Goal: Use online tool/utility: Utilize a website feature to perform a specific function

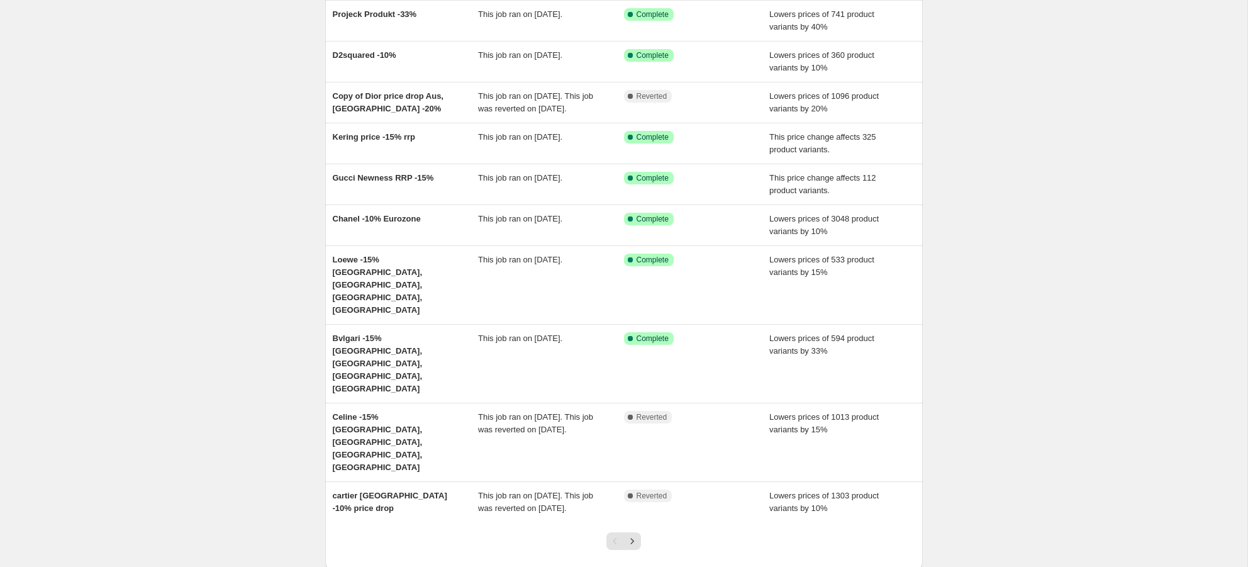
scroll to position [119, 0]
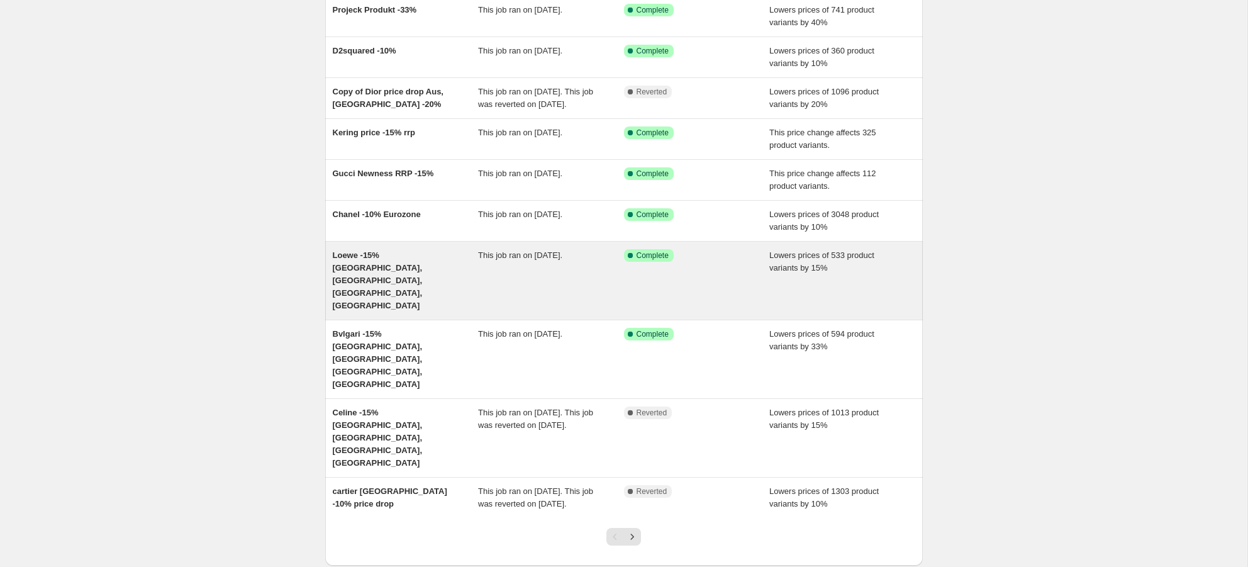
click at [405, 281] on span "Loewe -15% Australia, Singapore, Japan, USA" at bounding box center [378, 280] width 90 height 60
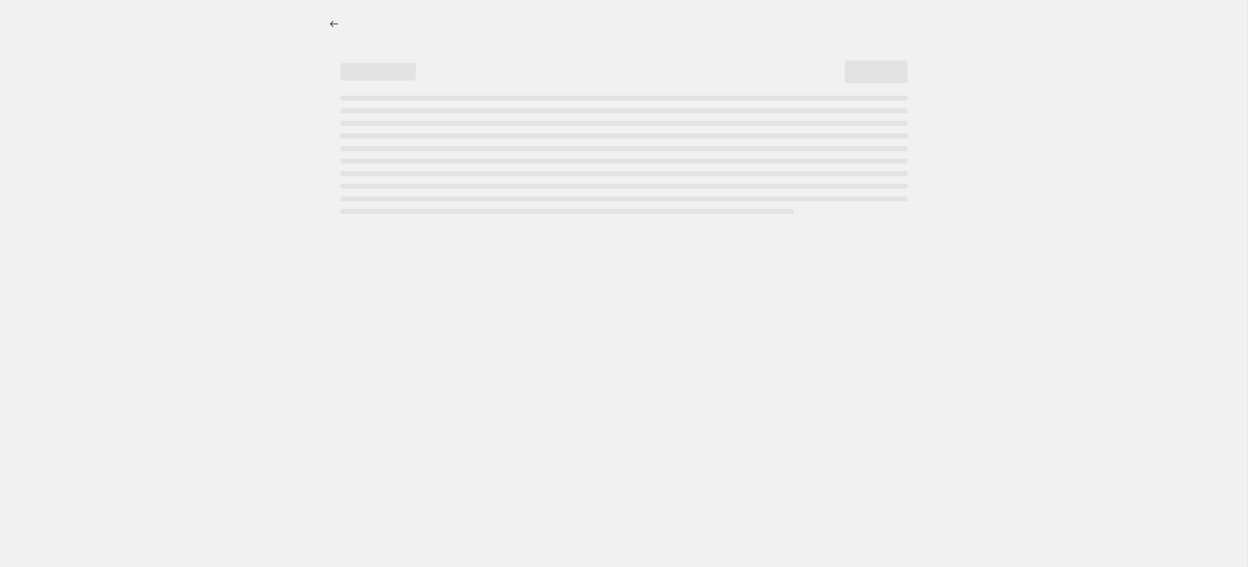
select select "percentage"
select select "vendor"
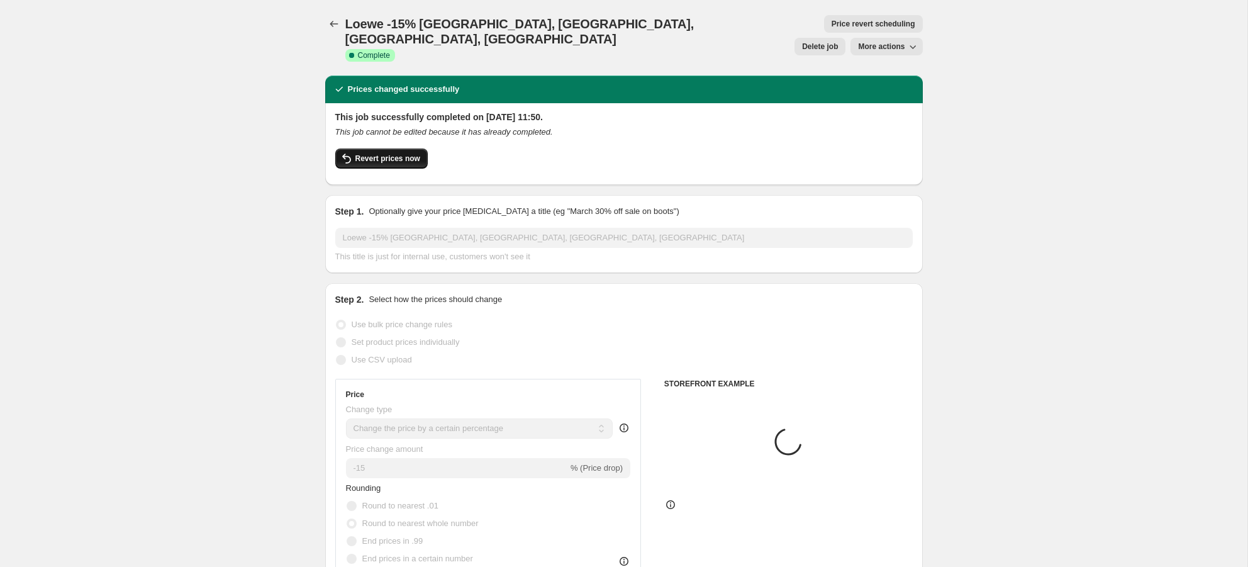
click at [411, 154] on span "Revert prices now" at bounding box center [388, 159] width 65 height 10
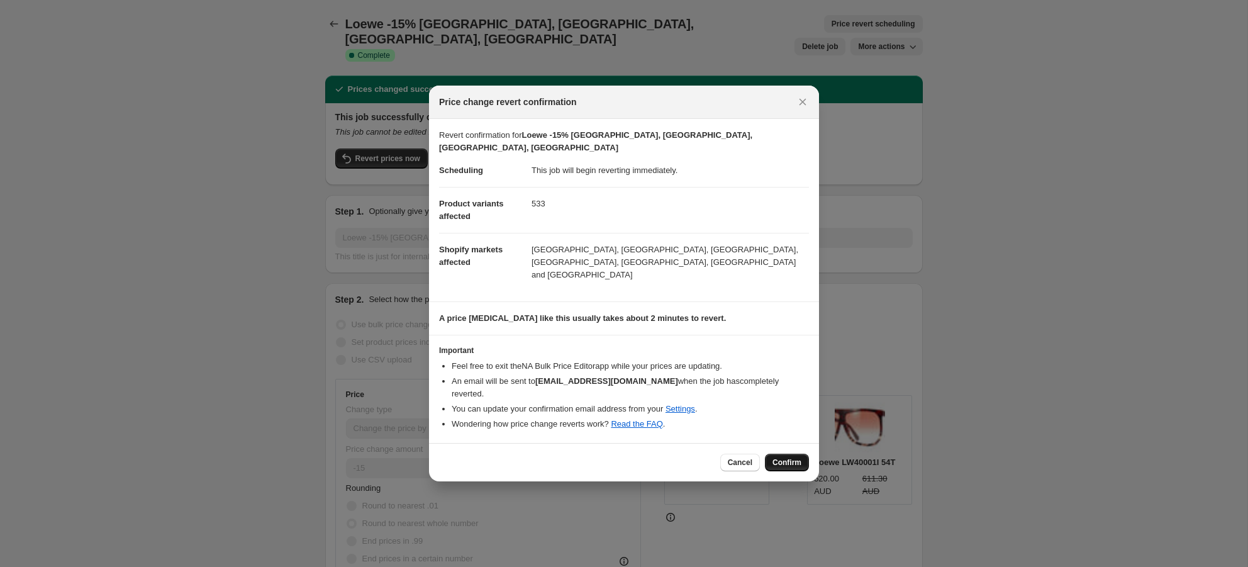
click at [780, 454] on button "Confirm" at bounding box center [787, 463] width 44 height 18
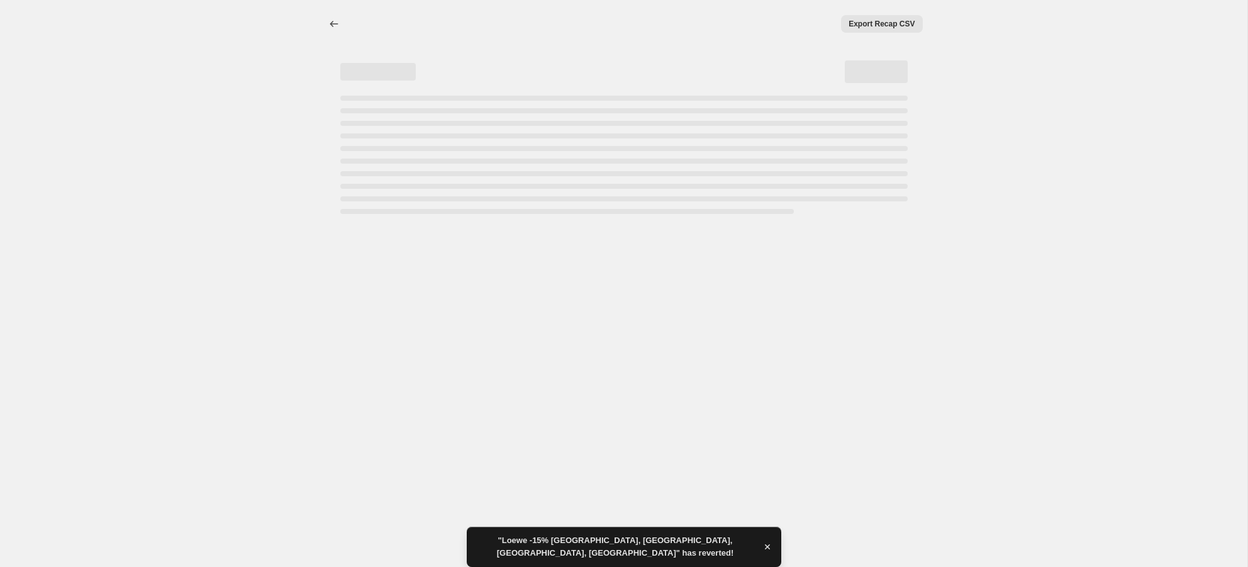
select select "percentage"
select select "vendor"
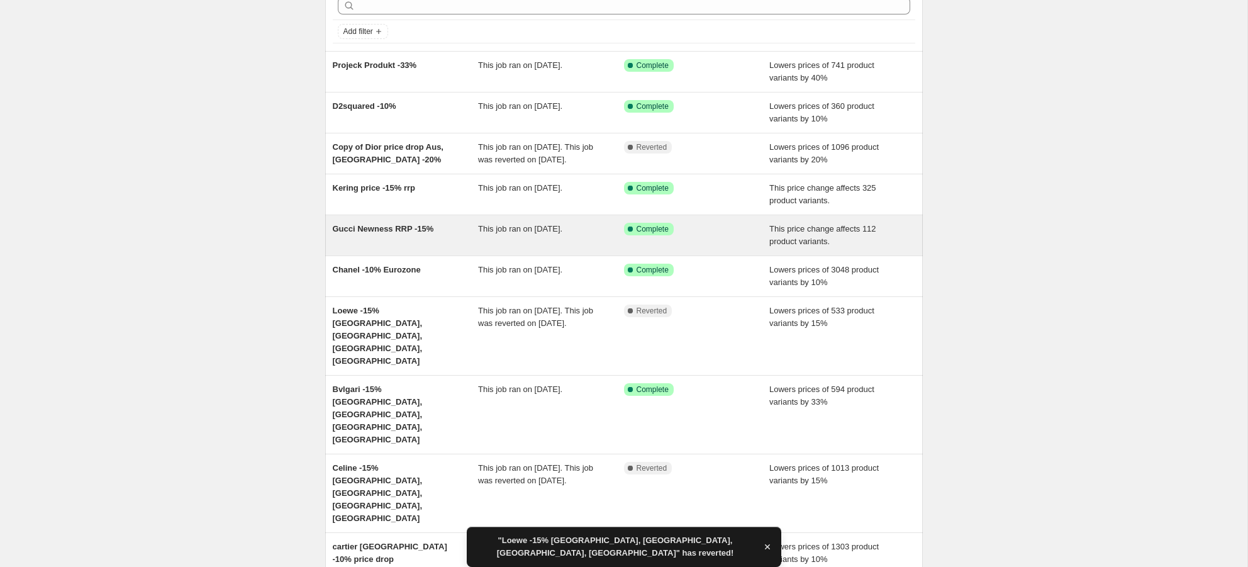
scroll to position [132, 0]
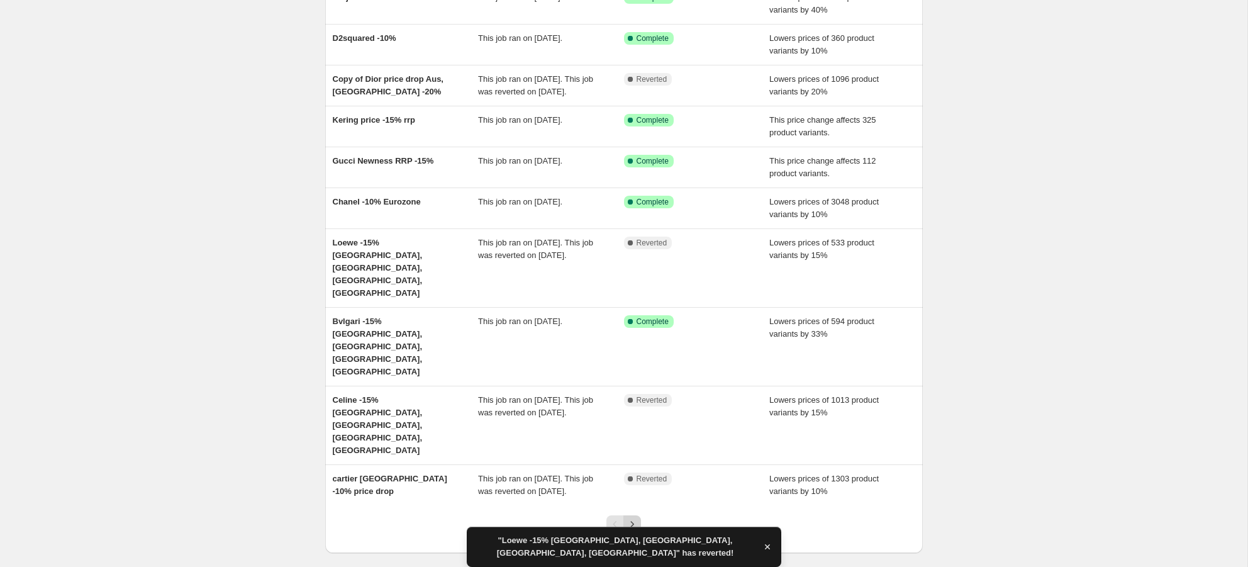
click at [632, 518] on icon "Next" at bounding box center [632, 524] width 13 height 13
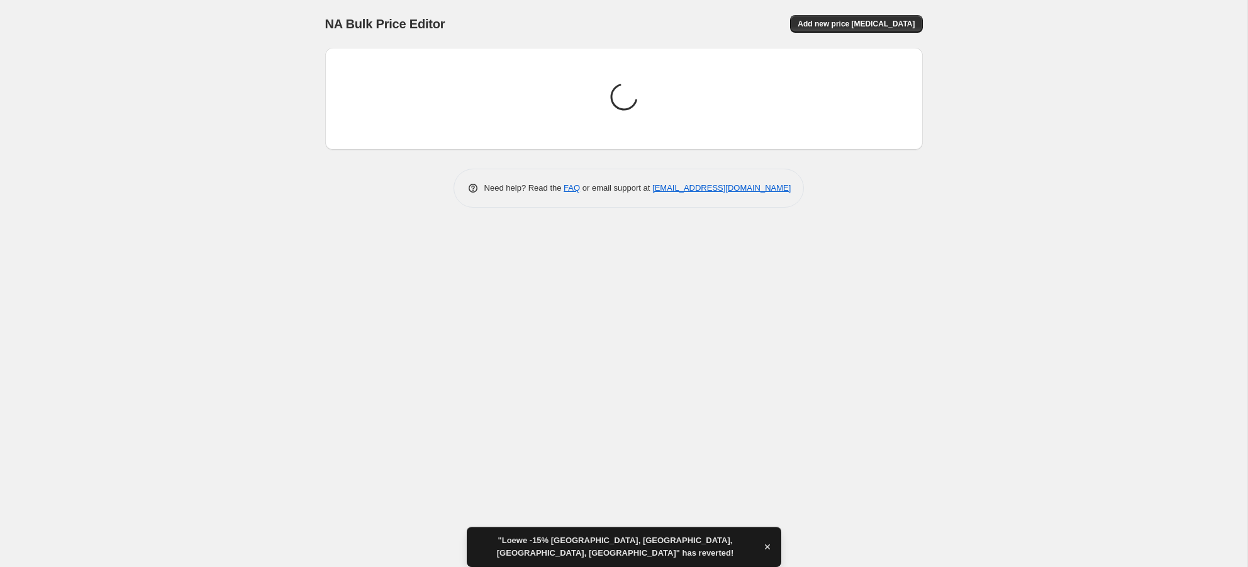
scroll to position [0, 0]
